Goal: Task Accomplishment & Management: Manage account settings

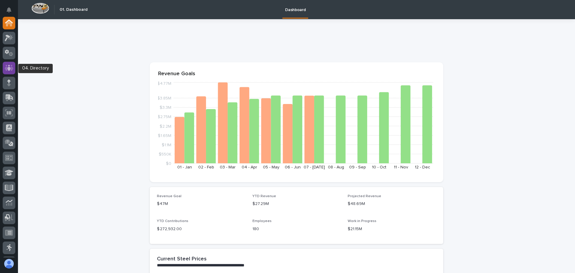
click at [10, 67] on icon at bounding box center [9, 67] width 9 height 7
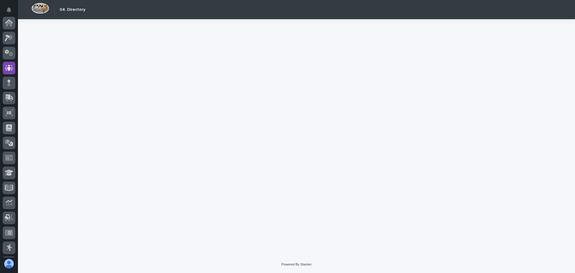
scroll to position [45, 0]
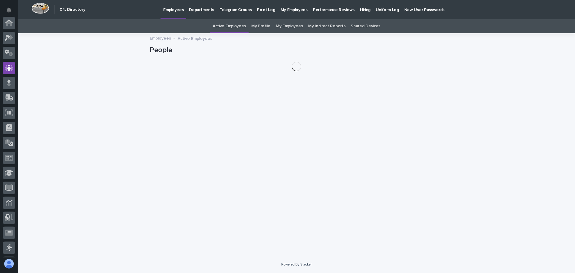
scroll to position [45, 0]
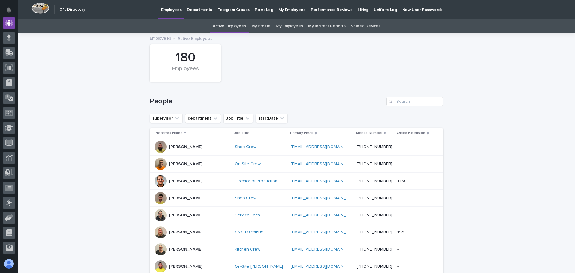
click at [287, 8] on p "My Employees" at bounding box center [292, 6] width 27 height 13
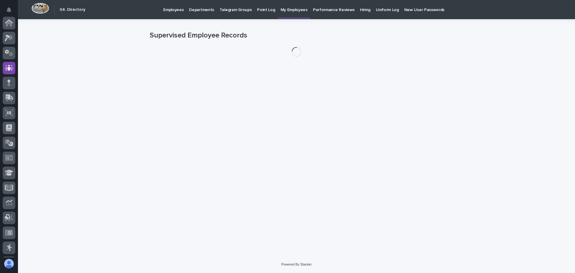
scroll to position [45, 0]
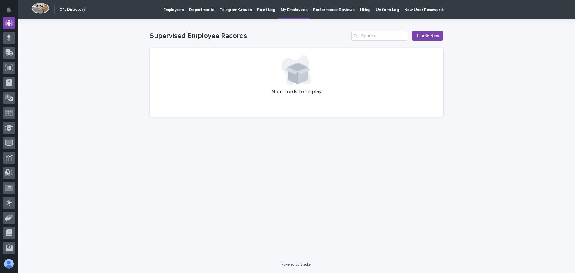
click at [328, 9] on p "Performance Reviews" at bounding box center [334, 6] width 42 height 13
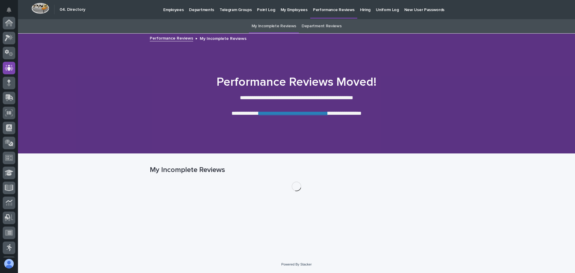
scroll to position [45, 0]
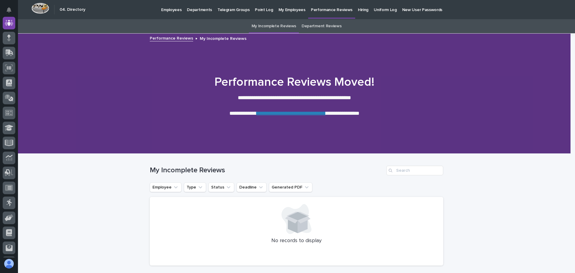
click at [278, 113] on link "**********" at bounding box center [291, 113] width 69 height 5
